Goal: Transaction & Acquisition: Purchase product/service

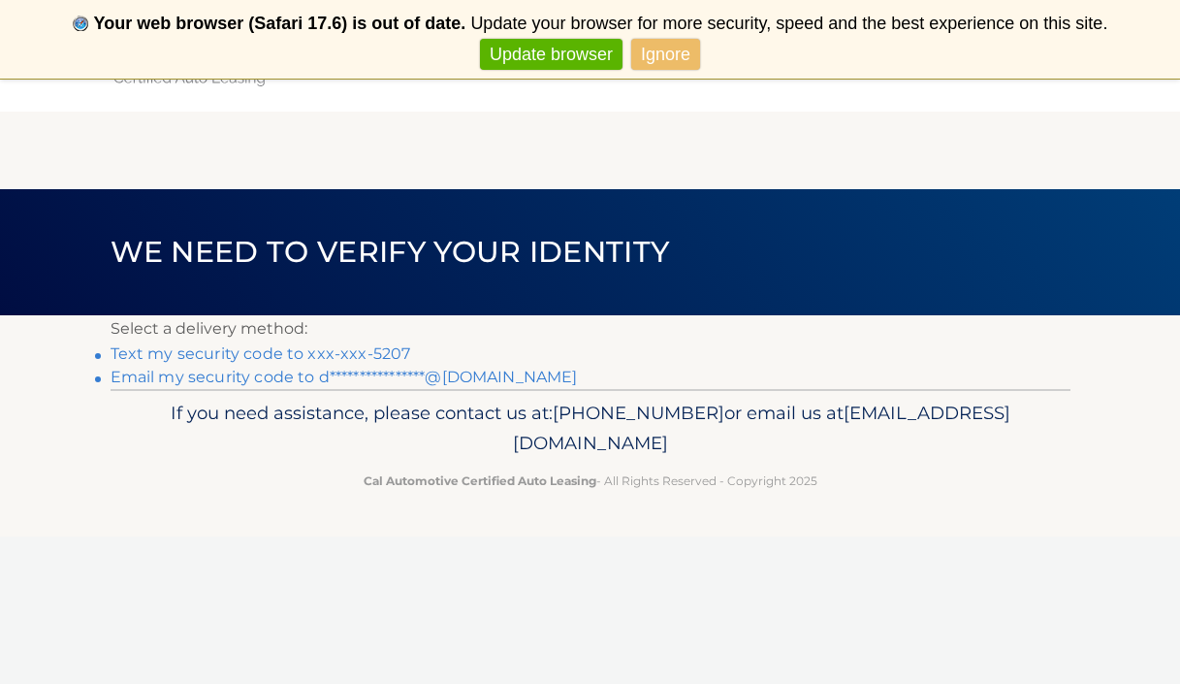
click at [279, 353] on link "Text my security code to xxx-xxx-5207" at bounding box center [261, 353] width 301 height 18
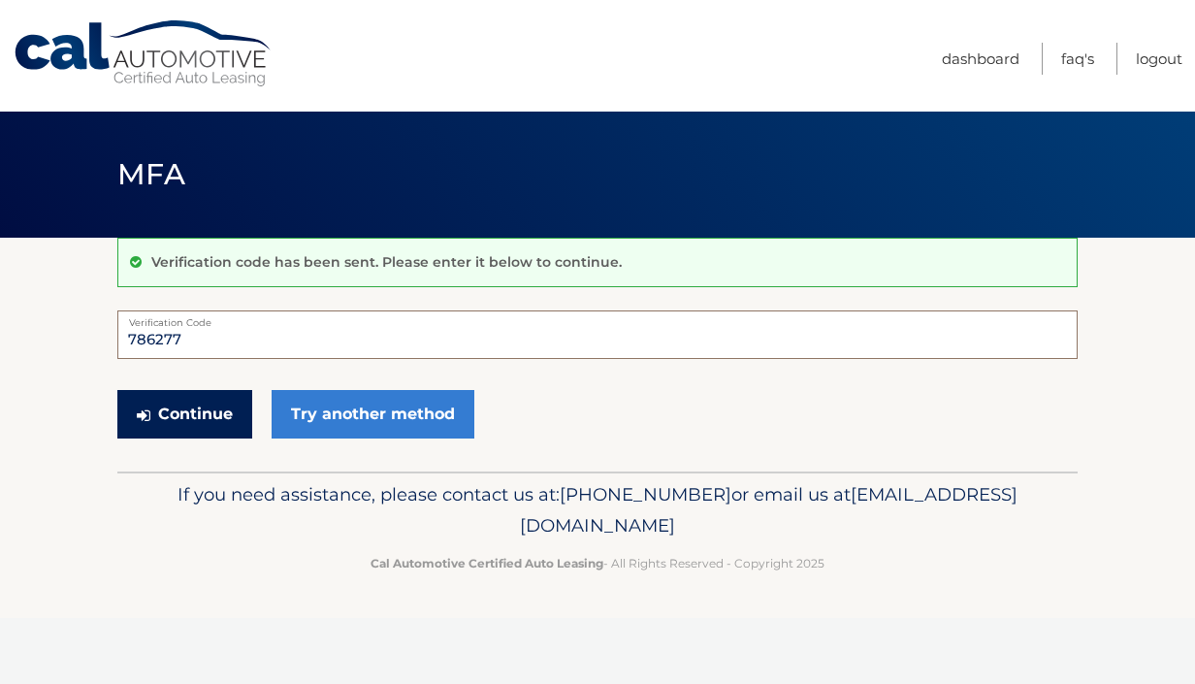
type input "786277"
click at [196, 417] on button "Continue" at bounding box center [184, 414] width 135 height 48
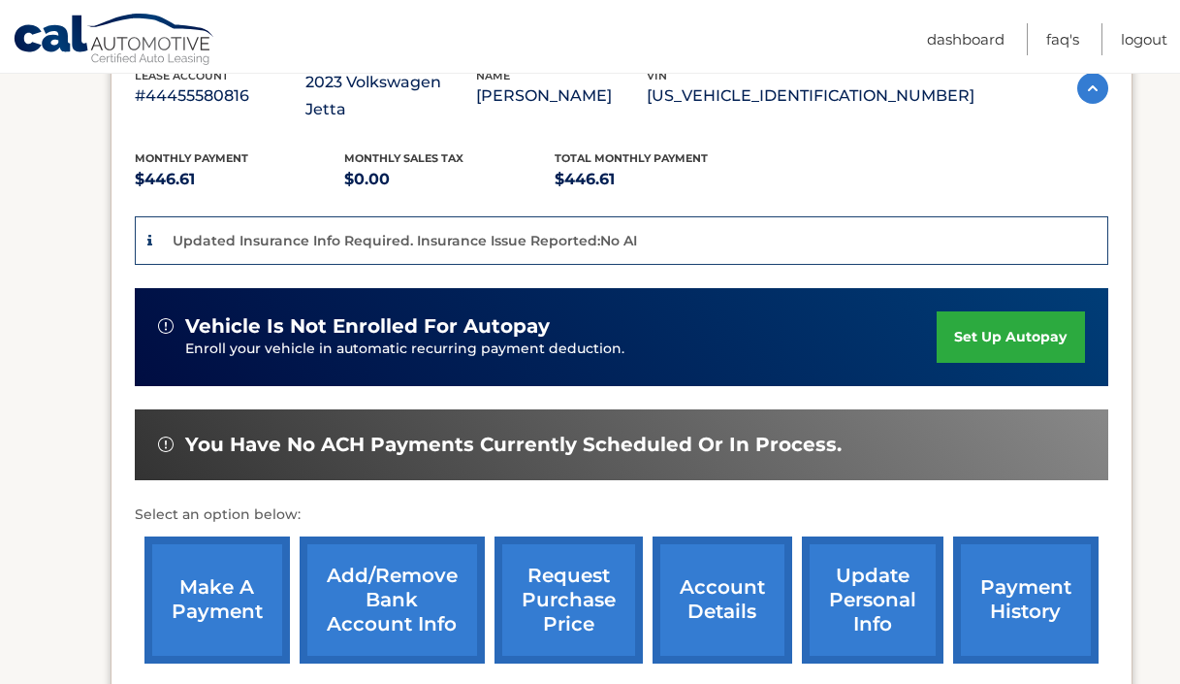
scroll to position [586, 0]
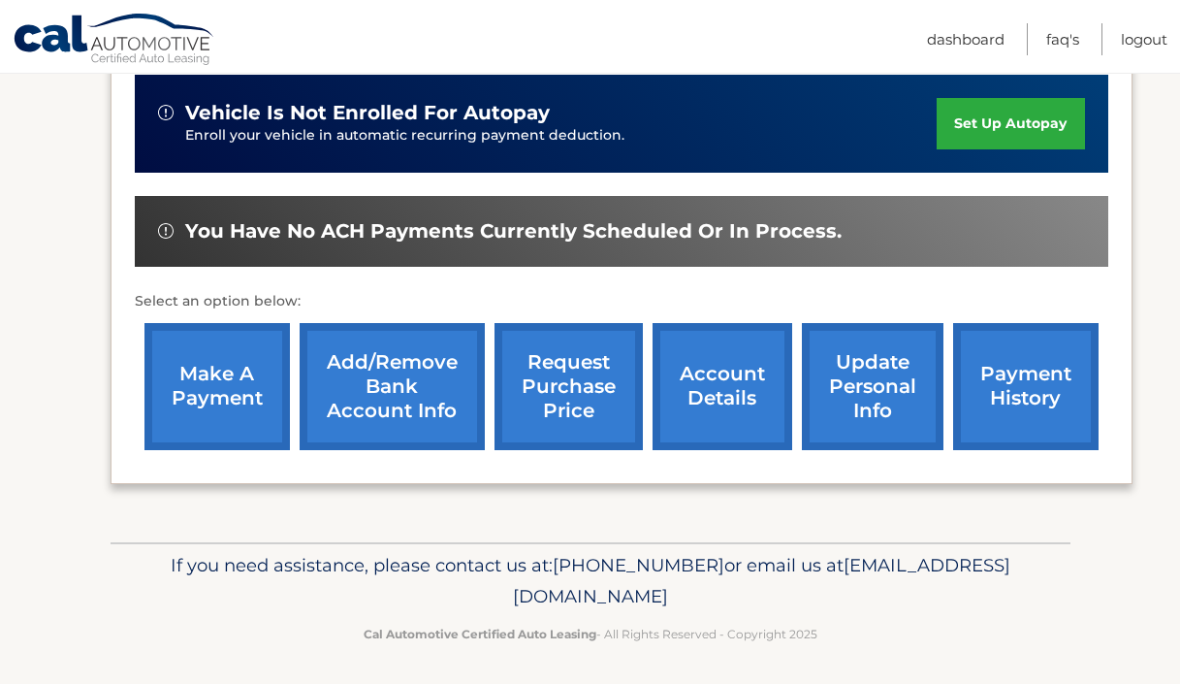
click at [232, 385] on link "make a payment" at bounding box center [216, 386] width 145 height 127
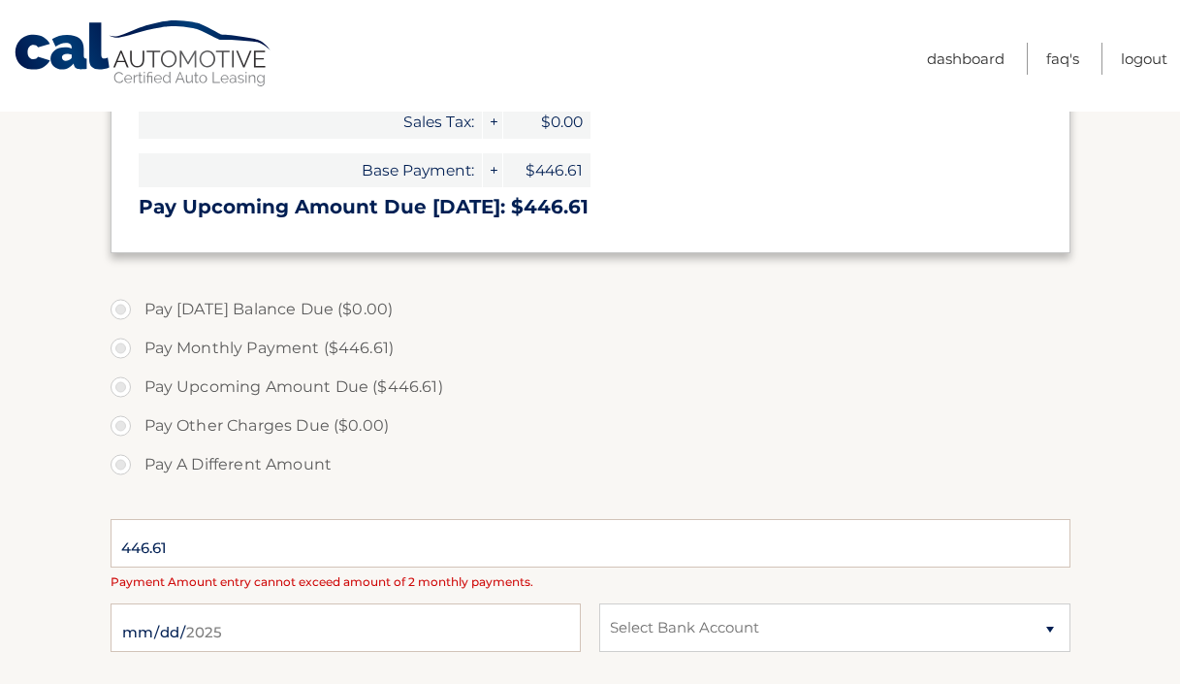
select select "NzI4NGIzNDAtNjIzMi00NmNmLTkxNDQtOTUzNzM2NjRlNmFk"
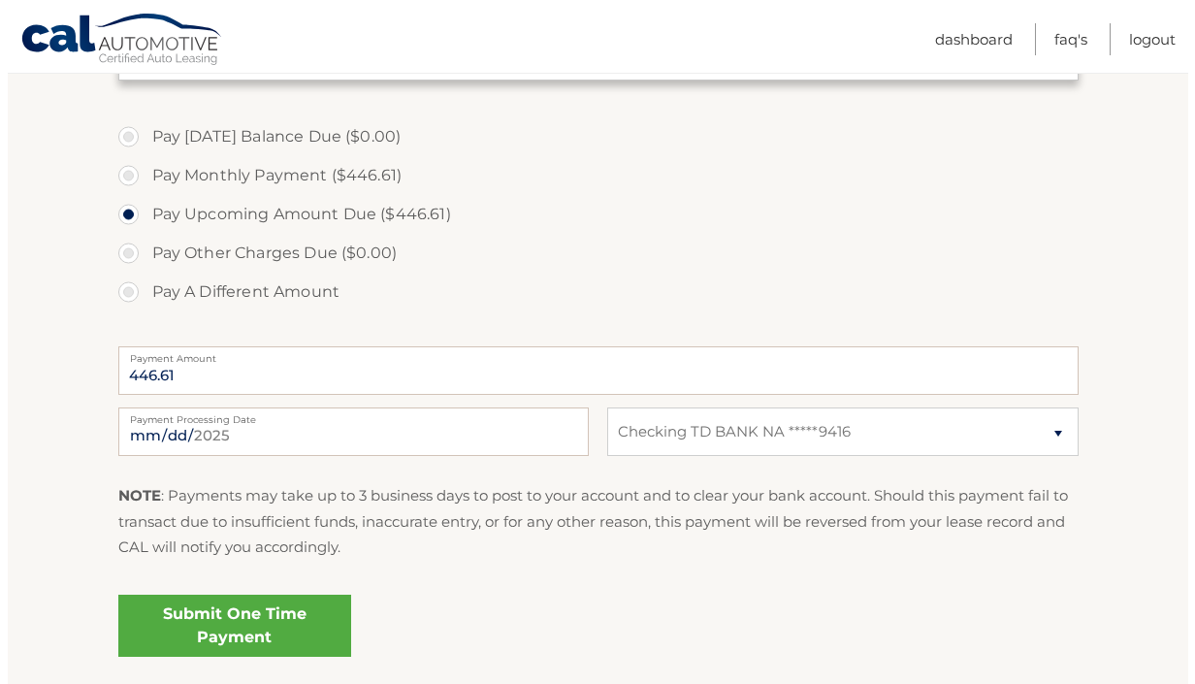
scroll to position [697, 0]
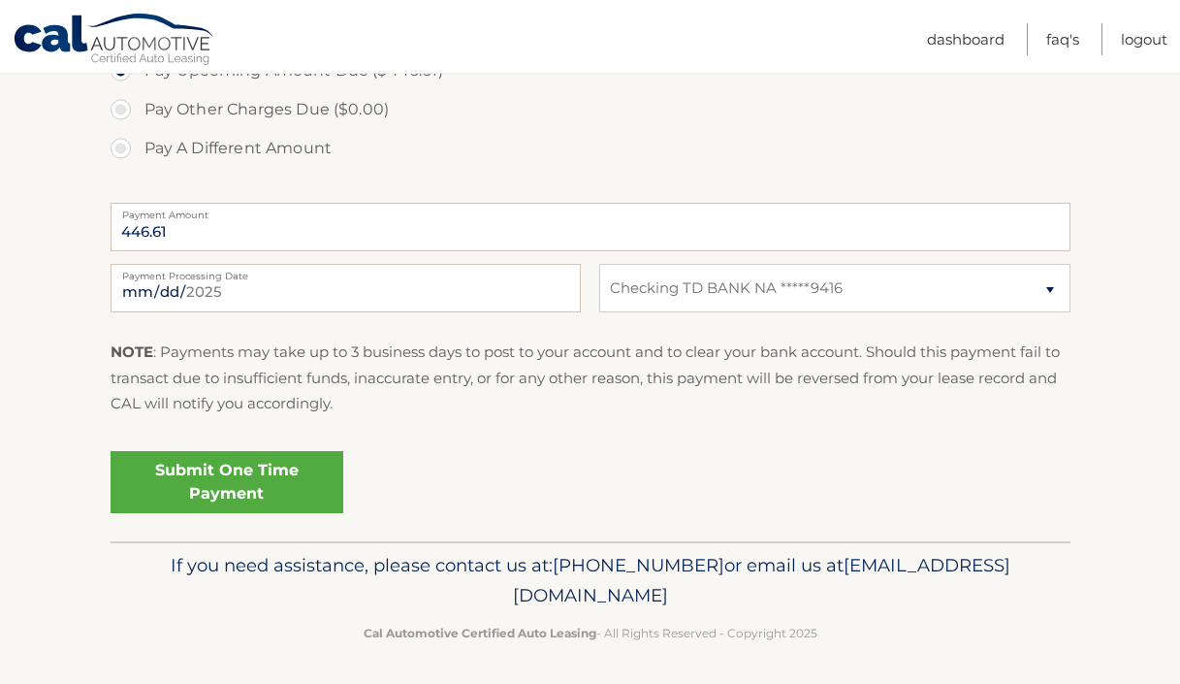
click at [273, 468] on link "Submit One Time Payment" at bounding box center [227, 482] width 233 height 62
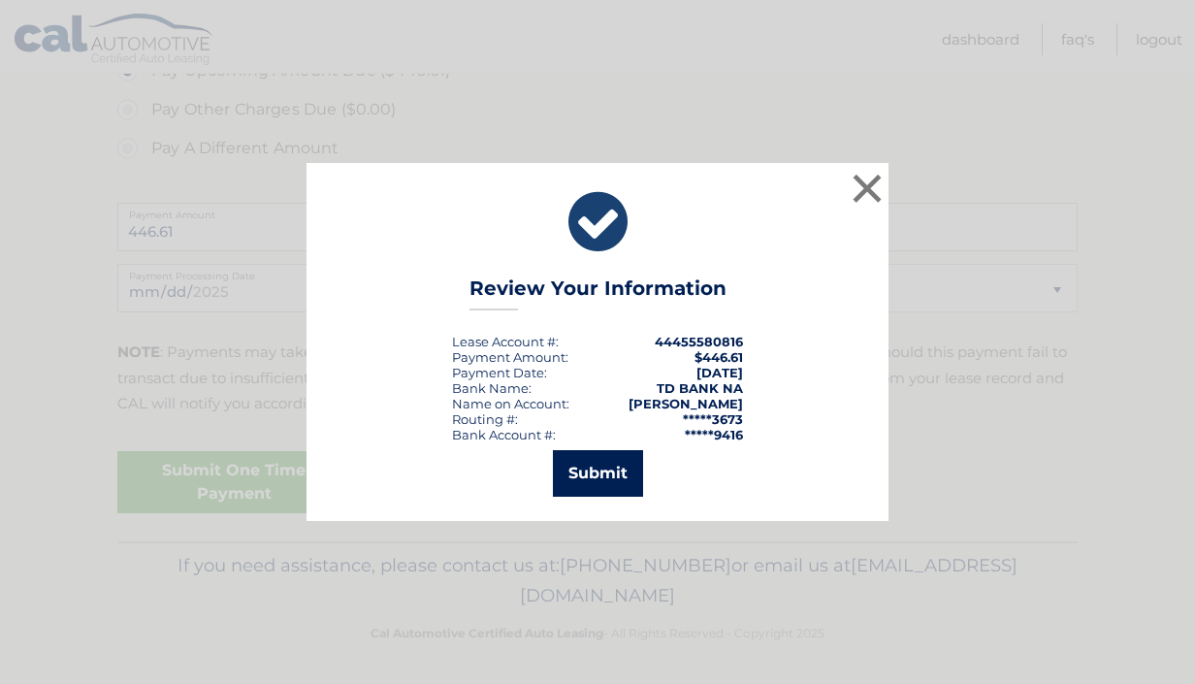
click at [607, 475] on button "Submit" at bounding box center [598, 473] width 90 height 47
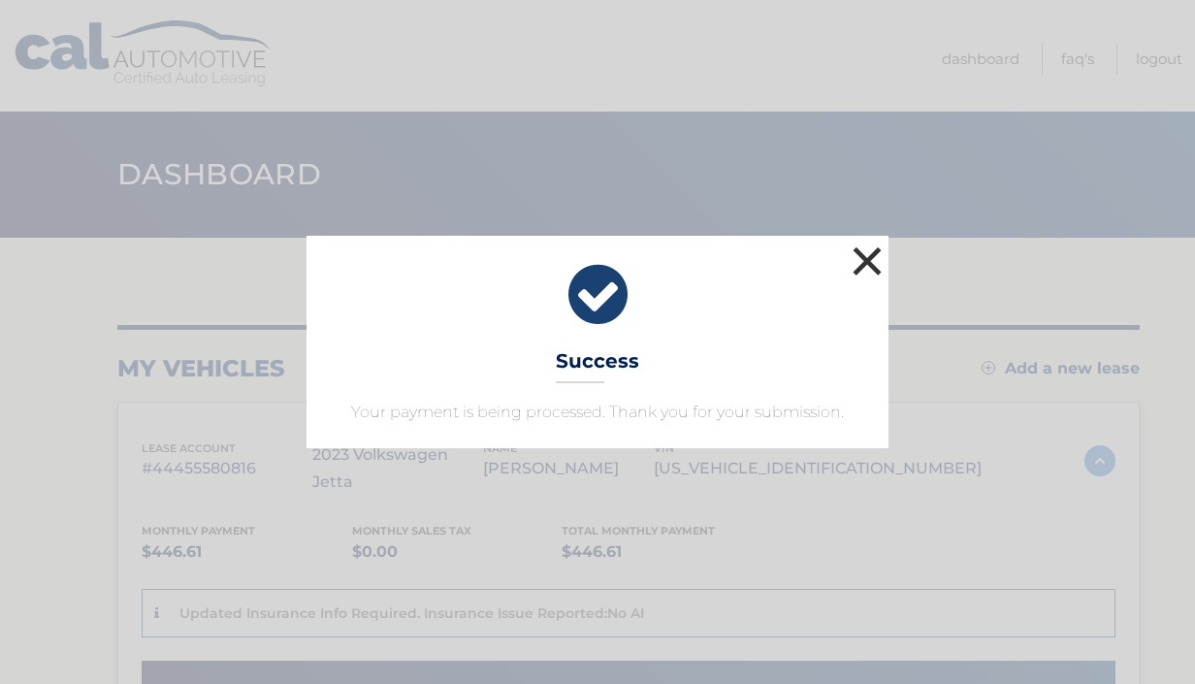
click at [861, 258] on button "×" at bounding box center [866, 260] width 39 height 39
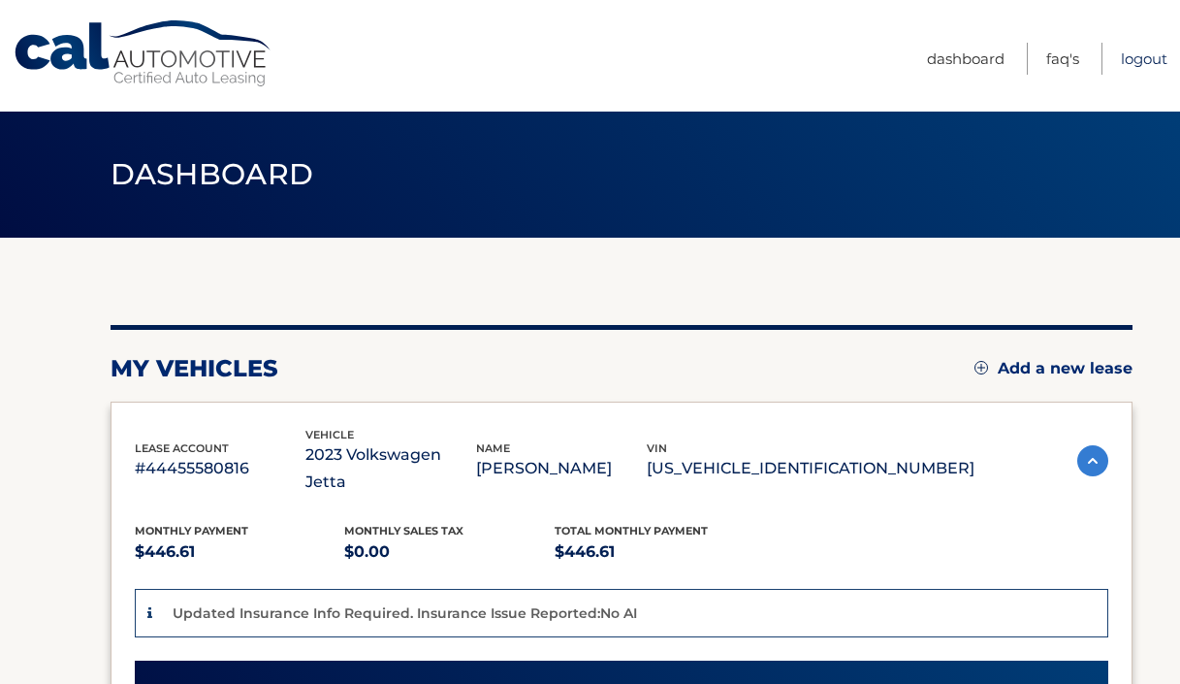
click at [1151, 52] on link "Logout" at bounding box center [1144, 59] width 47 height 32
